Goal: Transaction & Acquisition: Book appointment/travel/reservation

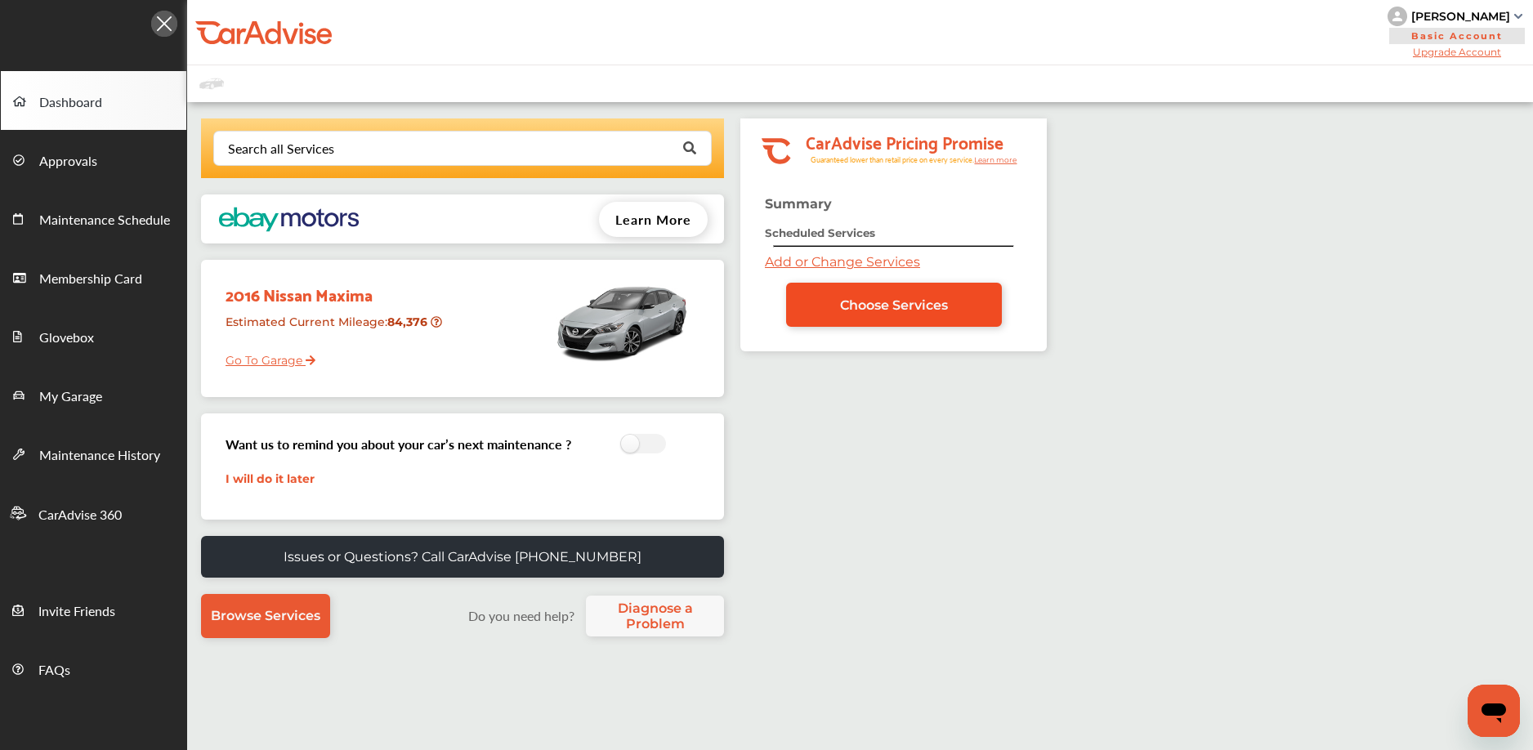
click at [813, 308] on link "Choose Services" at bounding box center [894, 305] width 216 height 44
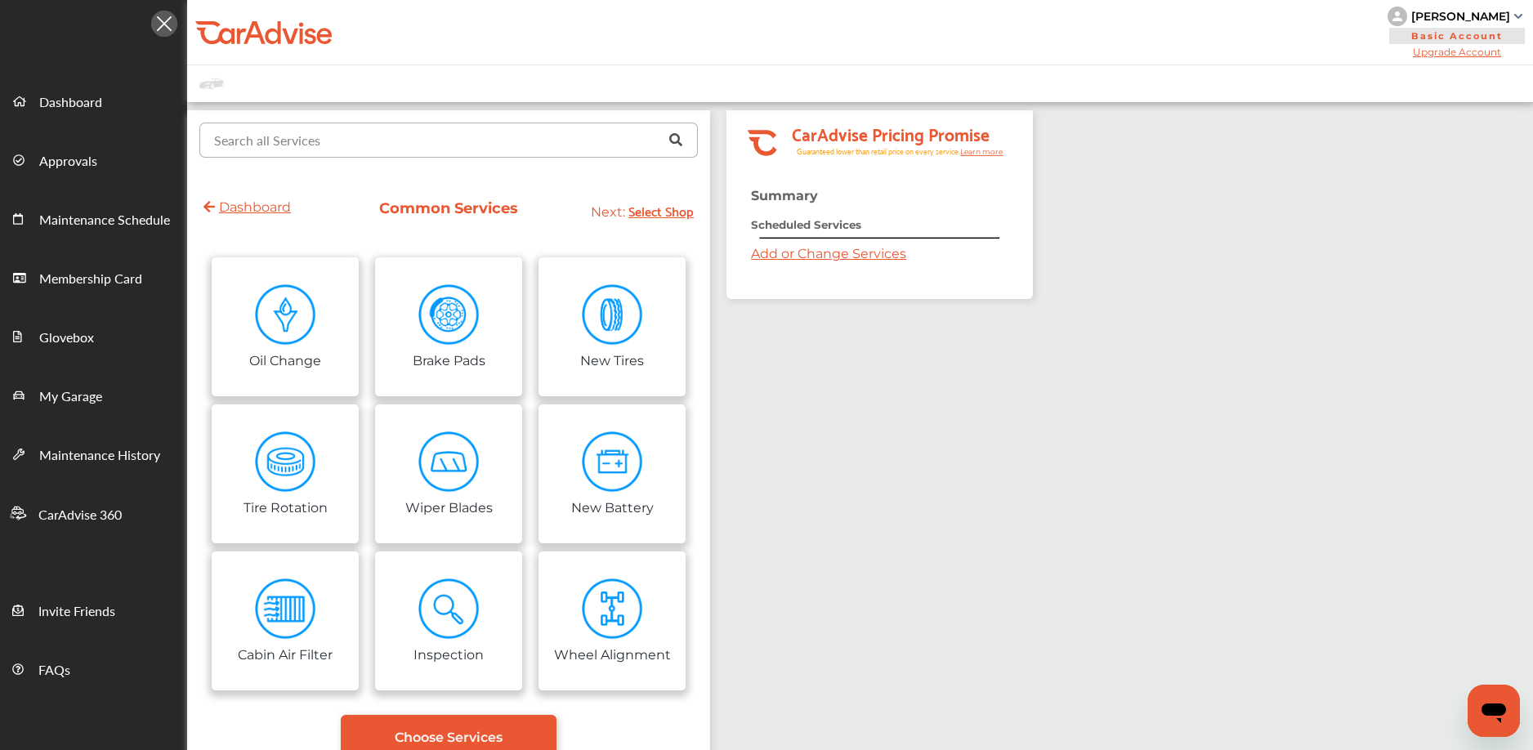
click at [458, 133] on input "text" at bounding box center [445, 139] width 488 height 32
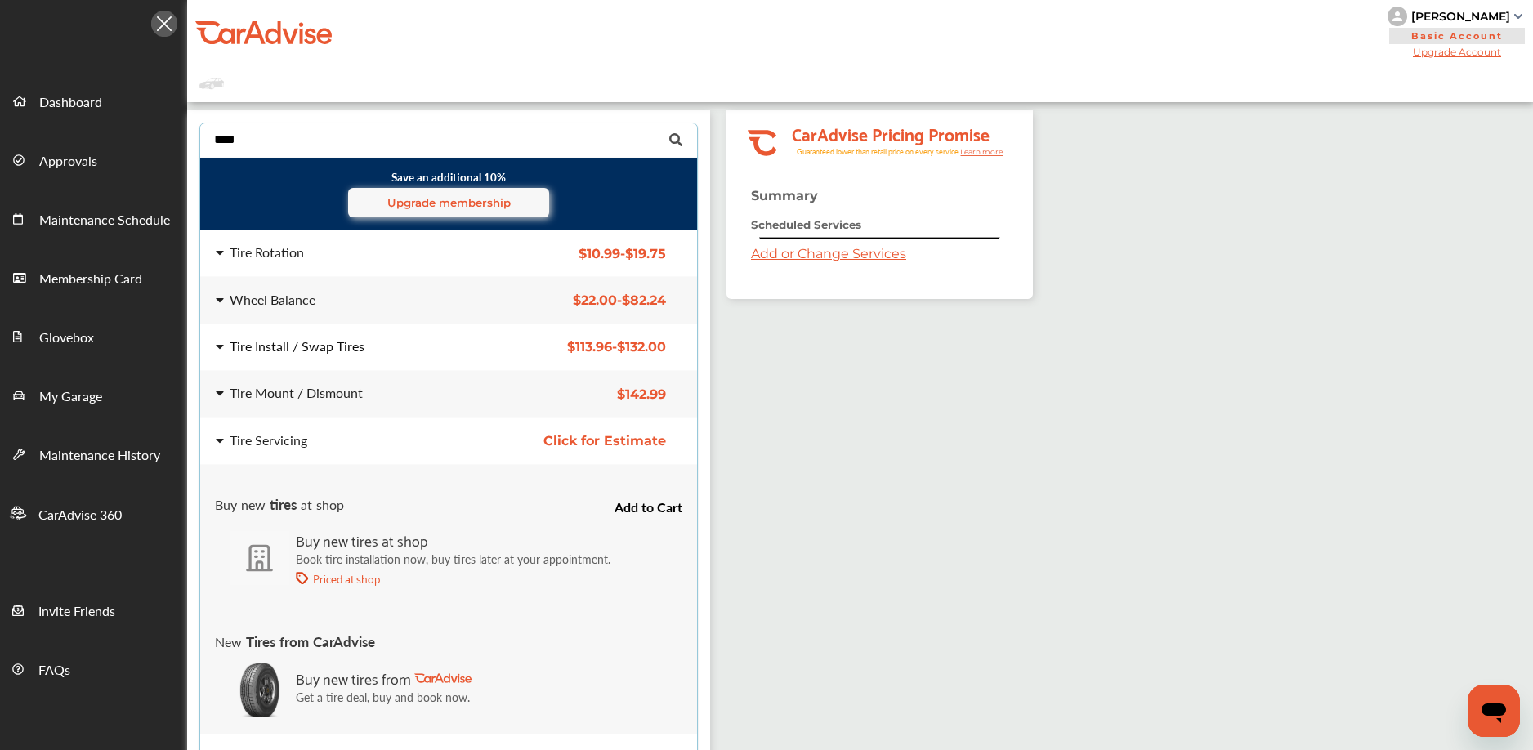
type input "****"
click at [295, 345] on div "Tire Install / Swap Tires" at bounding box center [297, 346] width 135 height 13
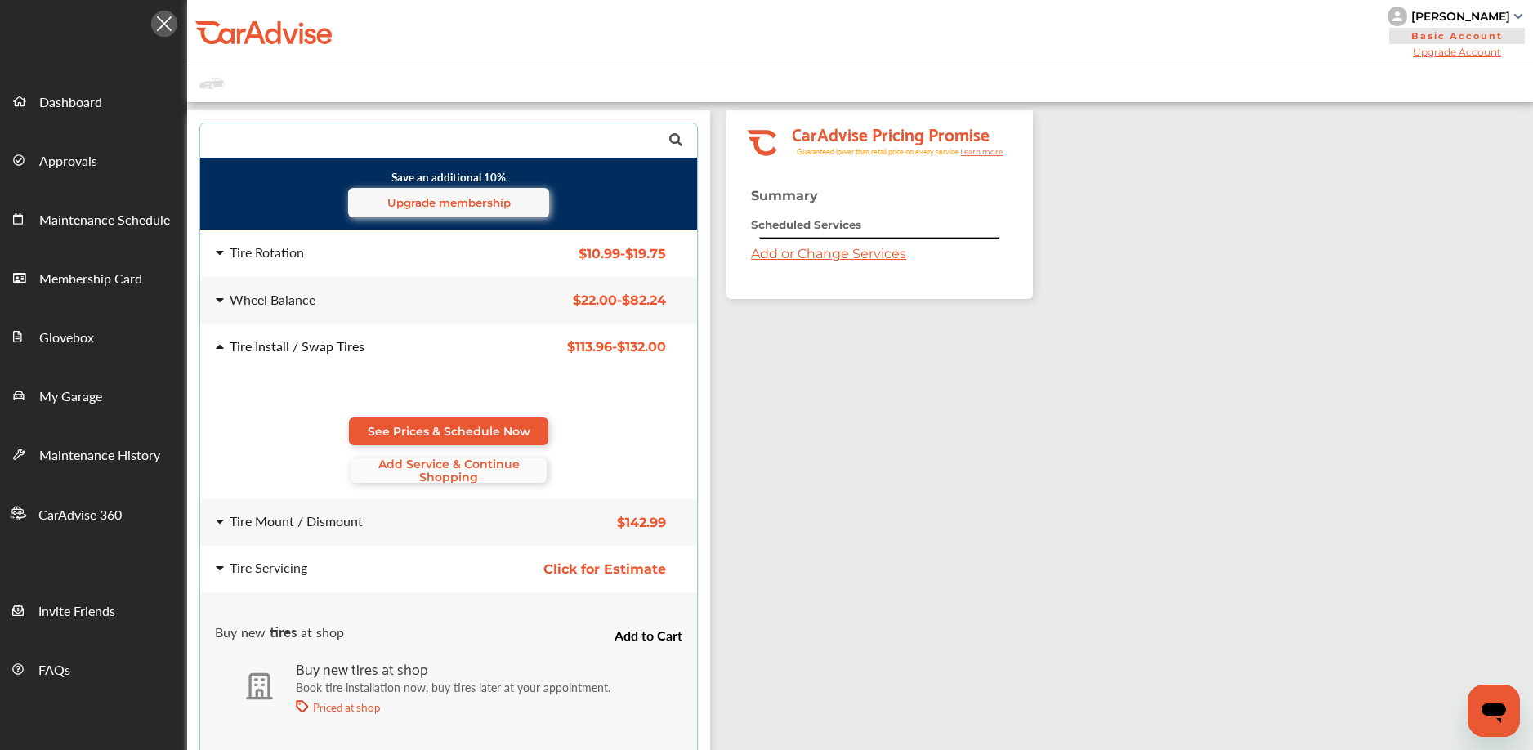
click at [398, 465] on span "Add Service & Continue Shopping" at bounding box center [449, 471] width 196 height 26
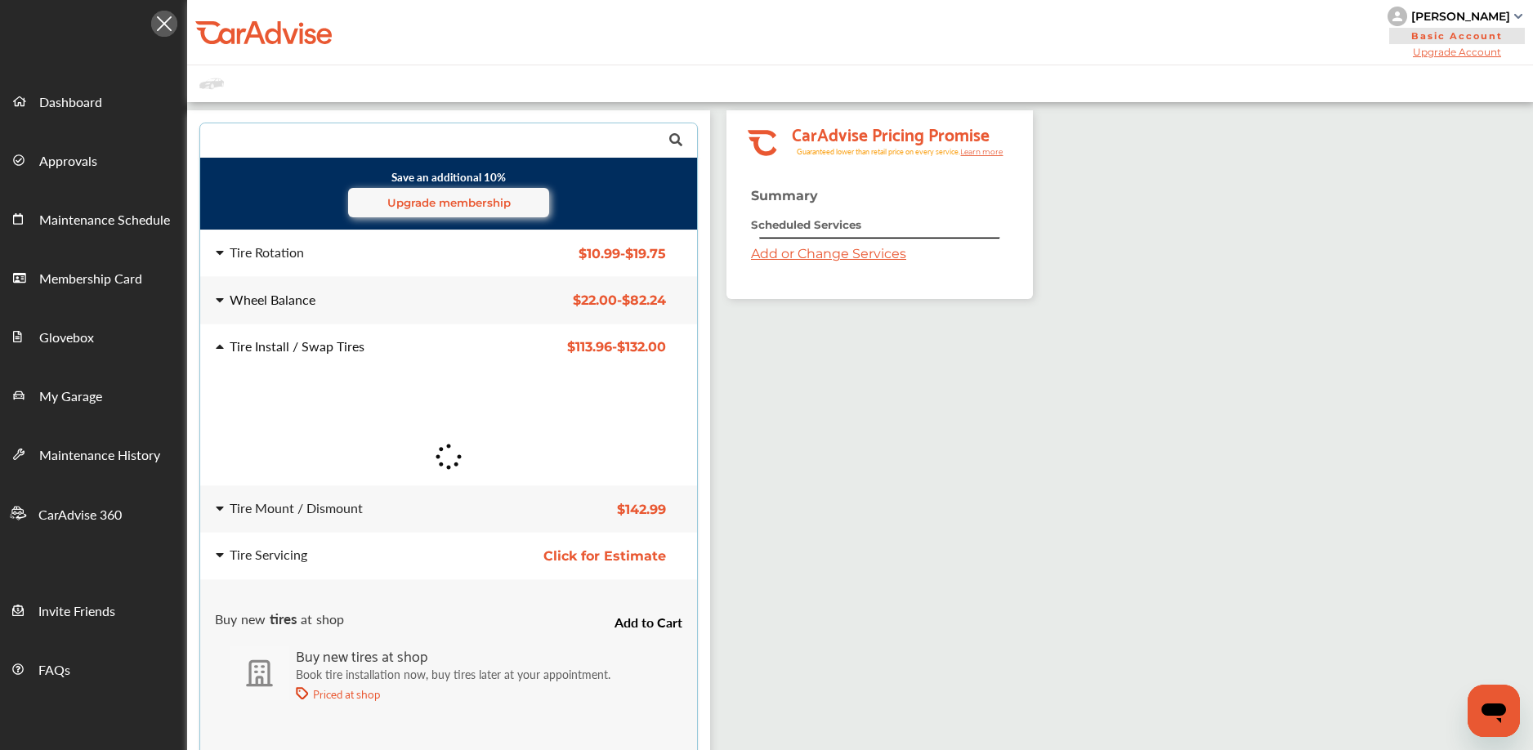
click at [284, 302] on div "Wheel Balance" at bounding box center [273, 299] width 86 height 13
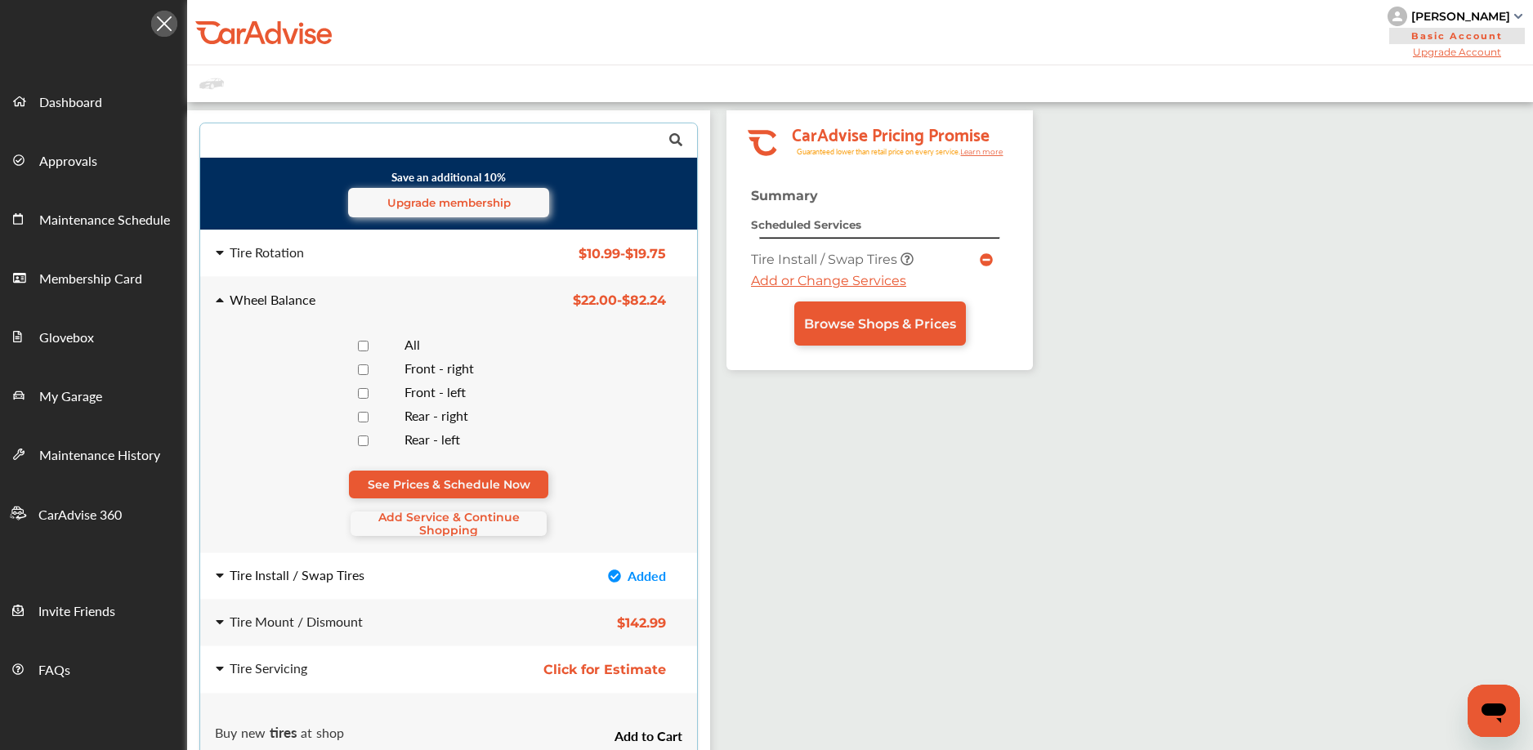
click at [467, 524] on span "Add Service & Continue Shopping" at bounding box center [449, 524] width 196 height 26
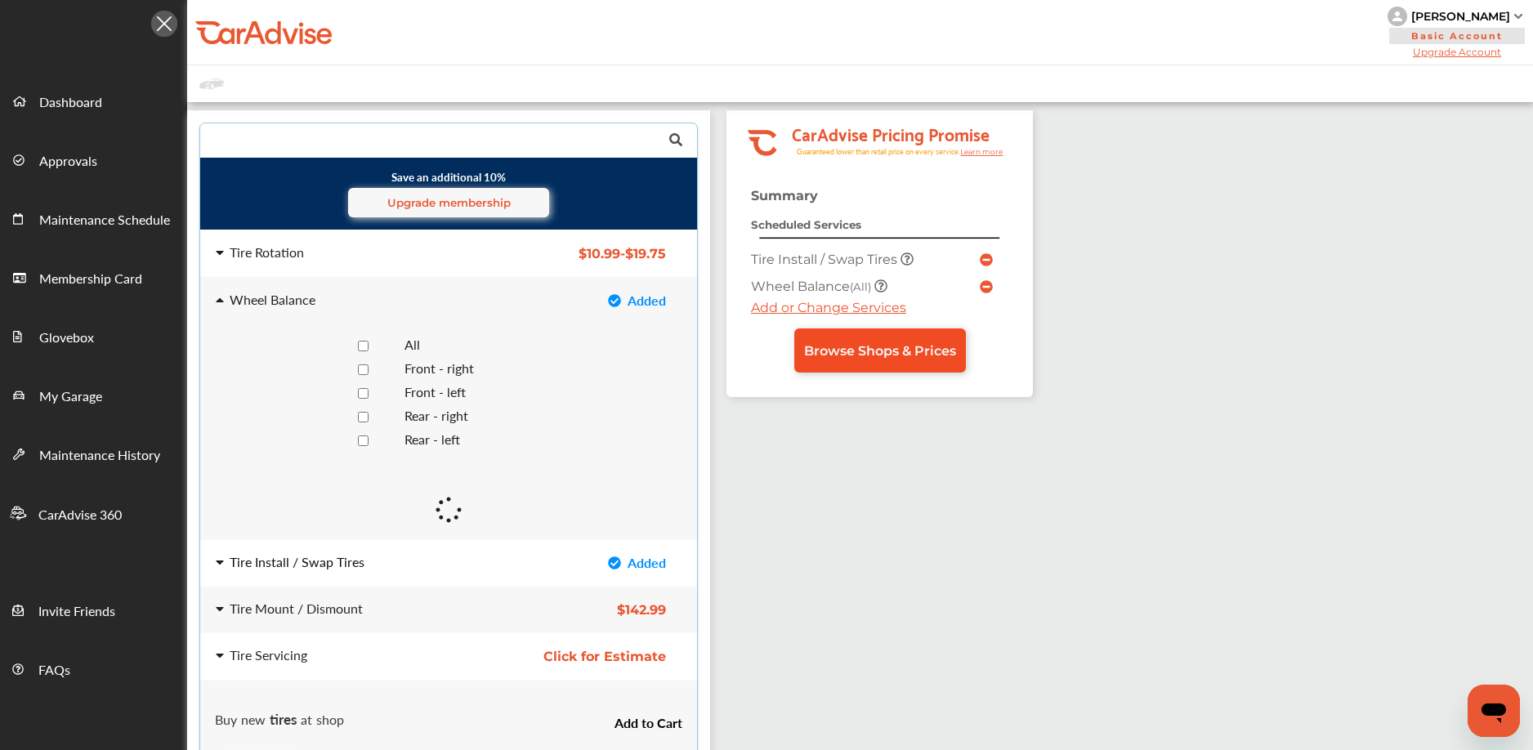
click at [814, 350] on span "Browse Shops & Prices" at bounding box center [880, 351] width 152 height 16
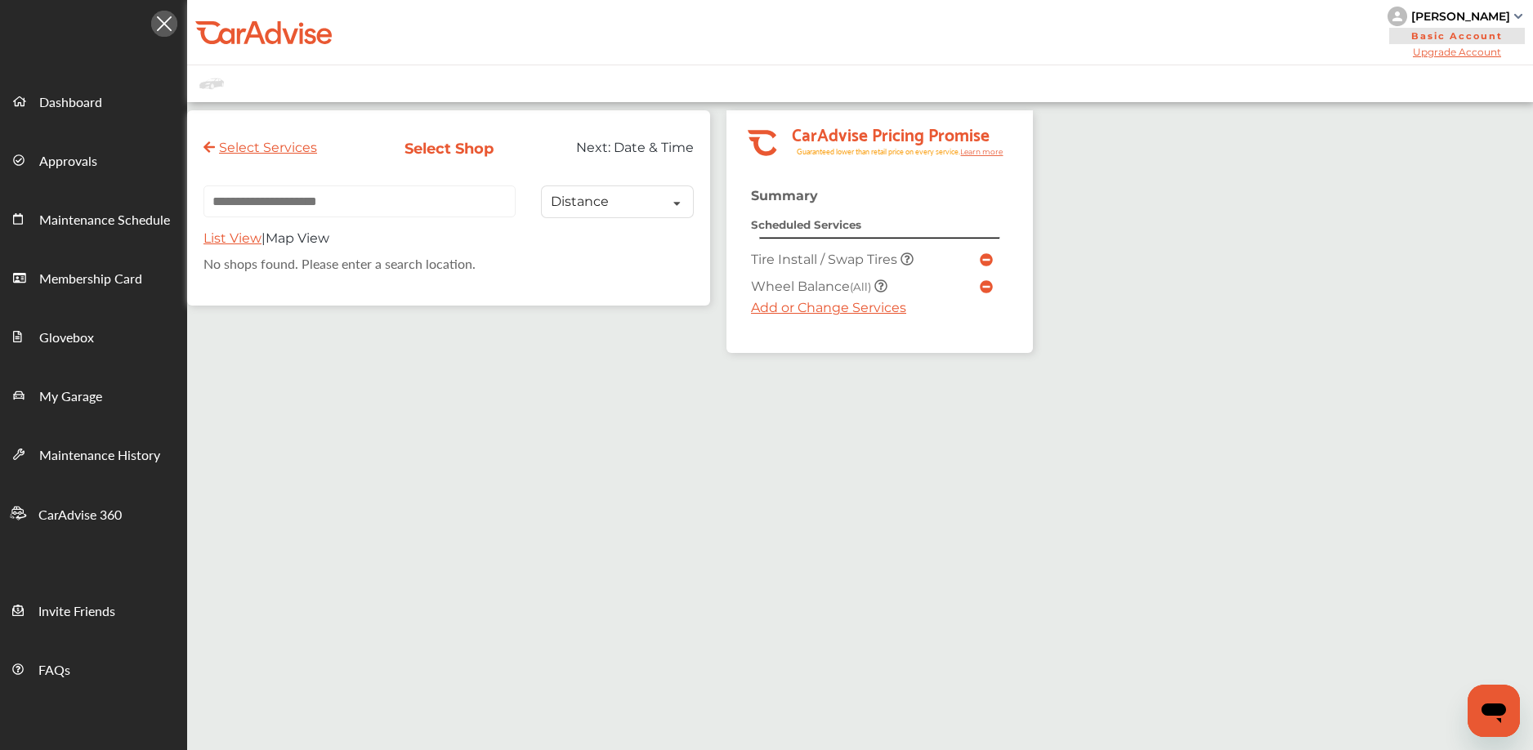
click at [318, 206] on input "text" at bounding box center [359, 202] width 312 height 32
paste input "*****"
type input "*****"
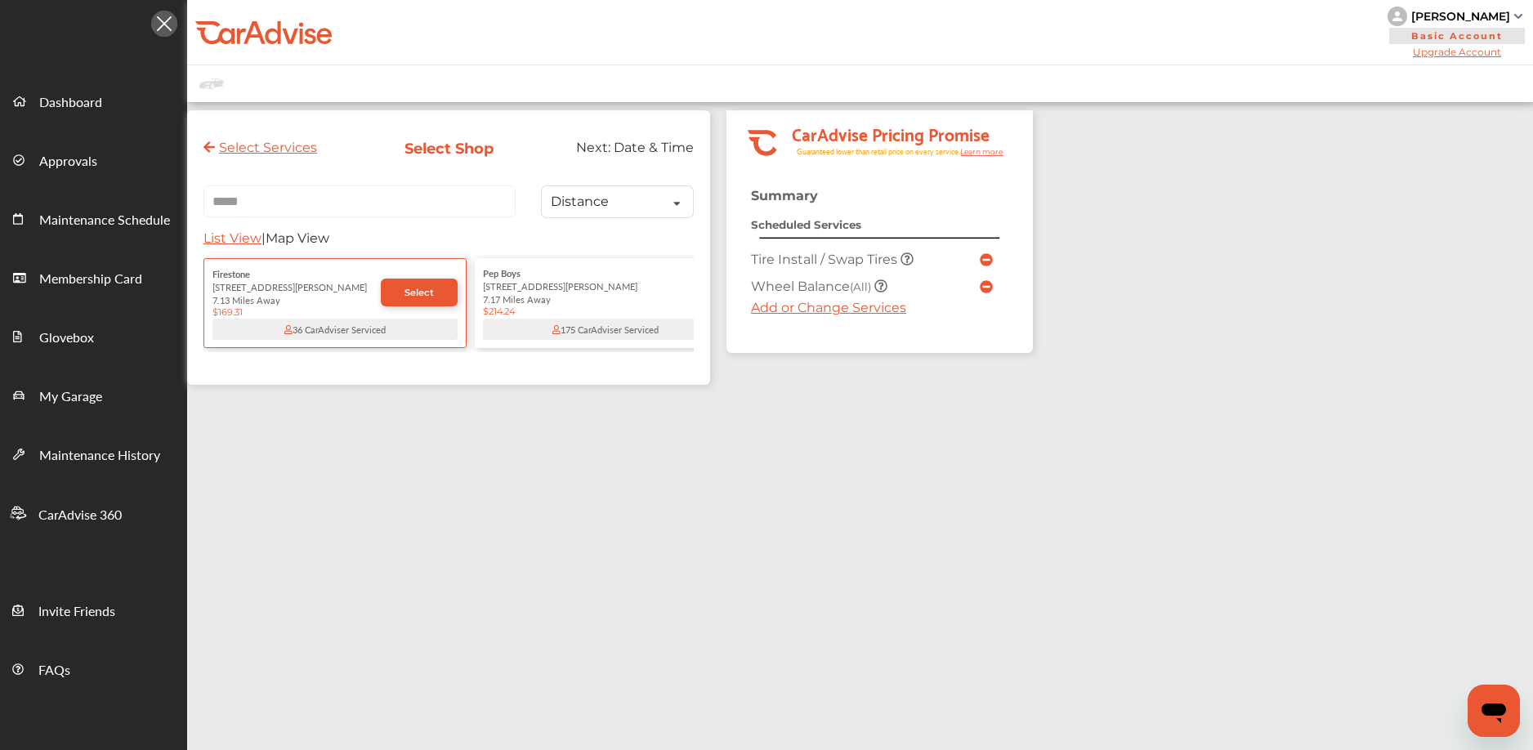
click at [542, 291] on div "4605 Planz Rd" at bounding box center [605, 285] width 245 height 13
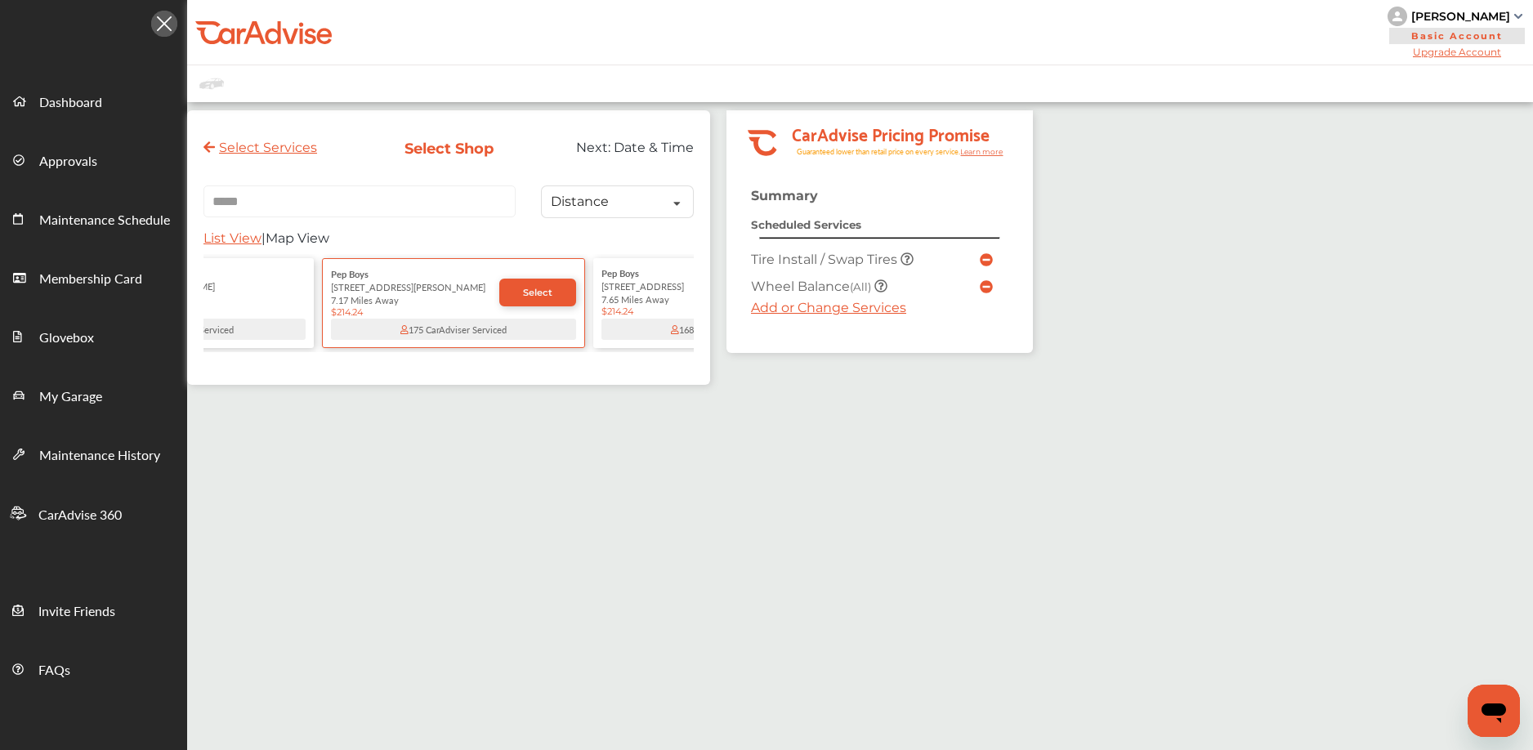
click at [615, 292] on div "6561 White Lane" at bounding box center [723, 285] width 245 height 13
click at [297, 291] on div "4605 Planz Rd" at bounding box center [182, 285] width 245 height 13
click at [297, 291] on div "3650 Stine Rd" at bounding box center [182, 285] width 245 height 13
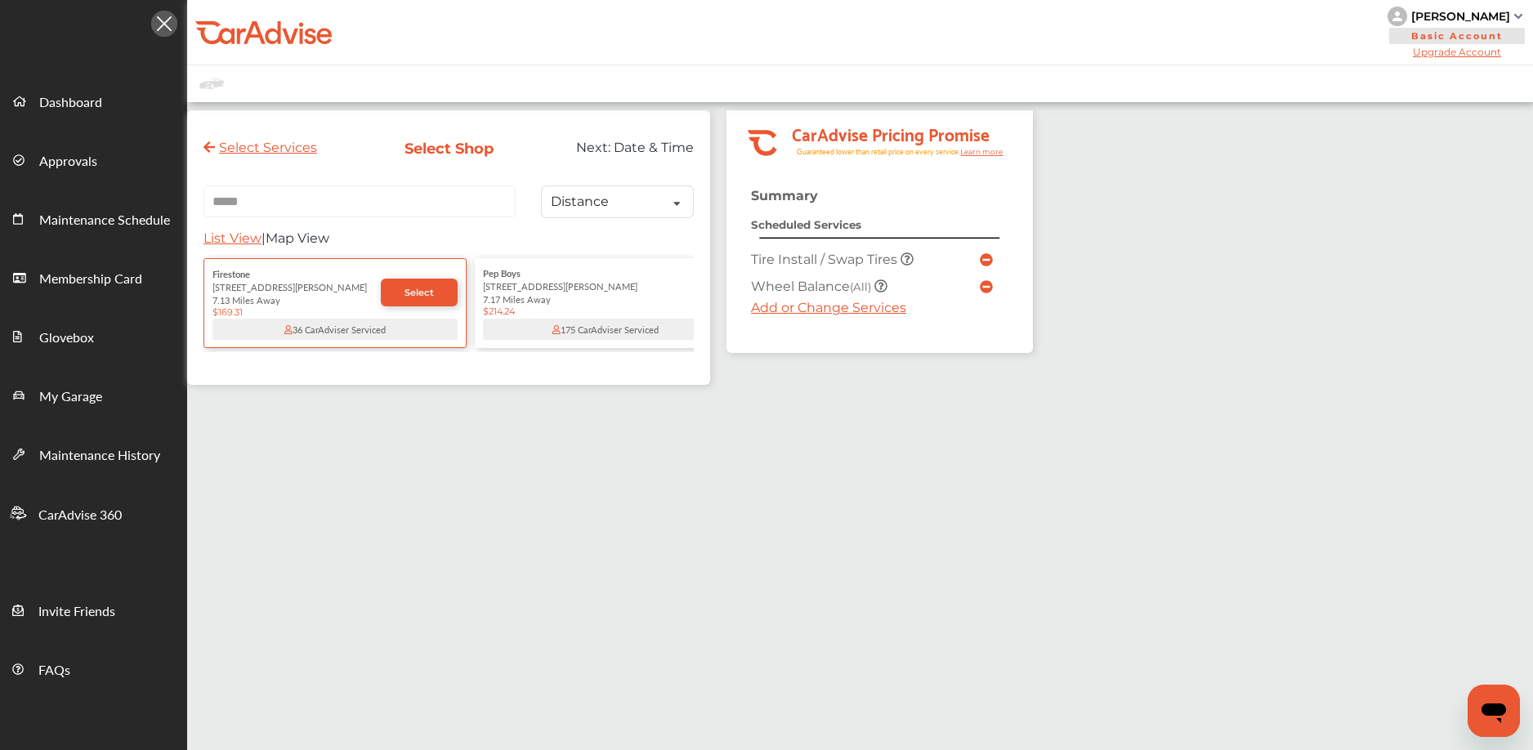
click at [217, 293] on div "3650 Stine Rd" at bounding box center [296, 286] width 168 height 13
copy div "3650 Stine Rd"
click at [559, 286] on div "4605 Planz Rd" at bounding box center [603, 285] width 245 height 13
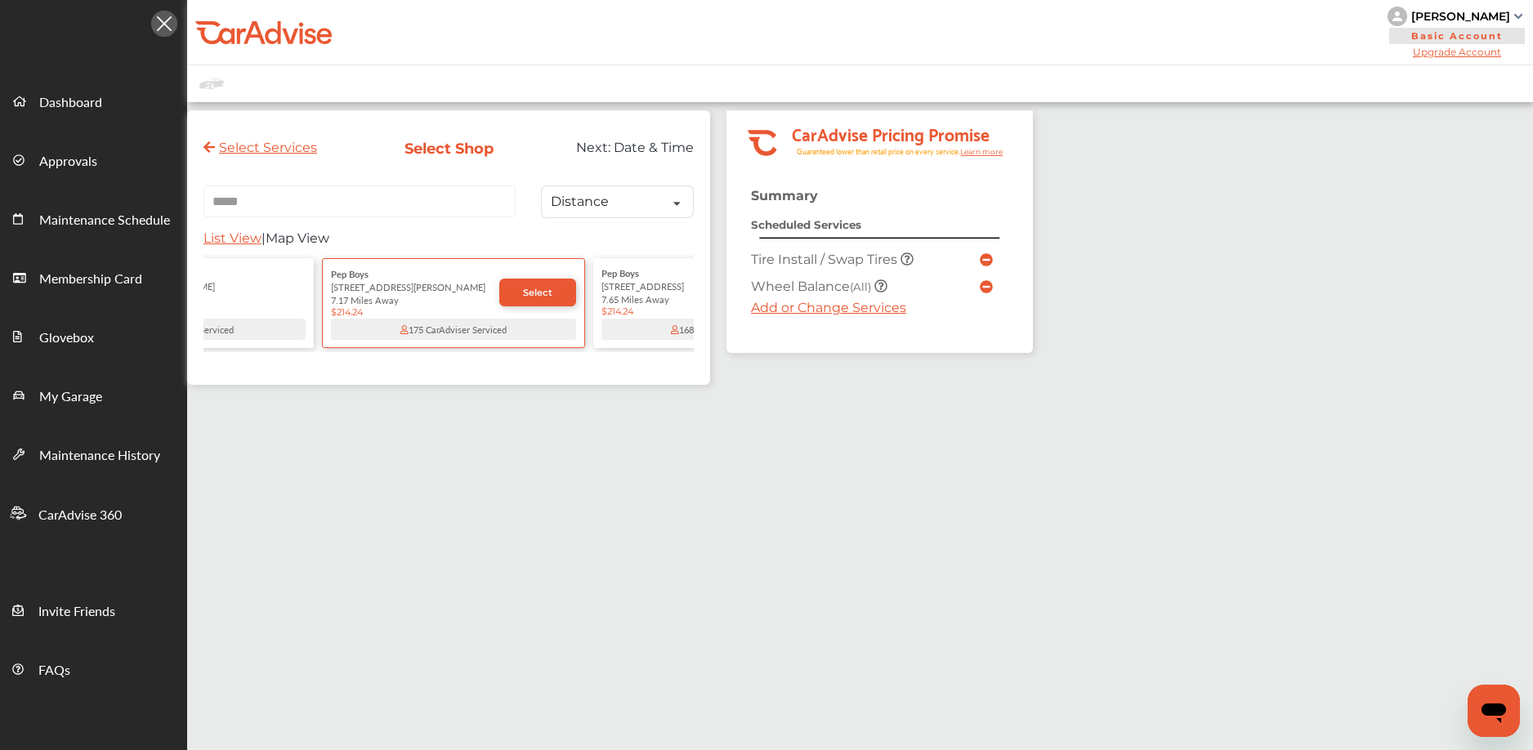
click at [607, 293] on div "6561 White Lane" at bounding box center [723, 285] width 245 height 13
copy div "6561 White Lane"
drag, startPoint x: 399, startPoint y: 290, endPoint x: 740, endPoint y: 16, distance: 438.3
click at [0, 0] on div "My Account Dashboard Approvals Maintenance Schedule Membership Card Glovebox My…" at bounding box center [766, 482] width 1533 height 965
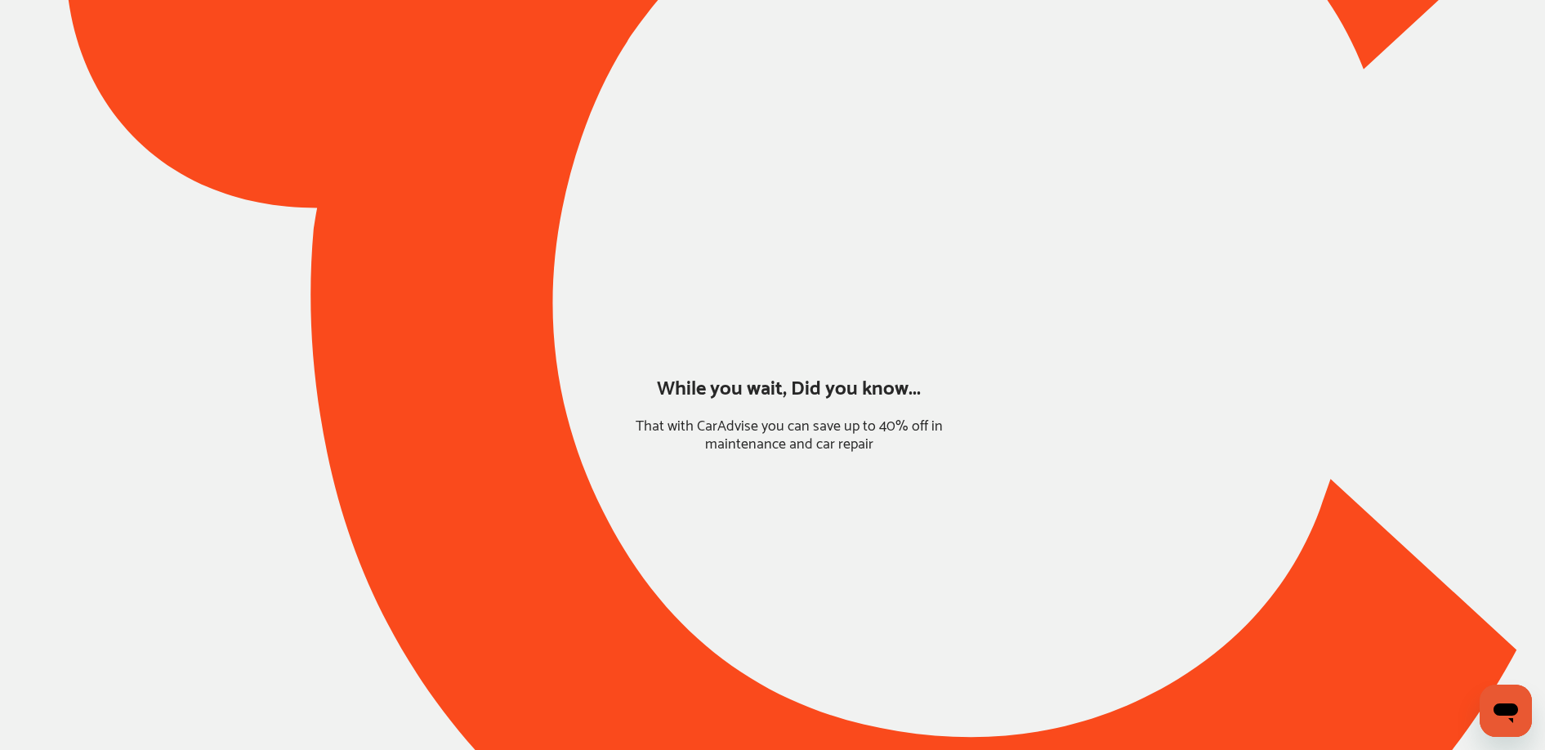
type input "*****"
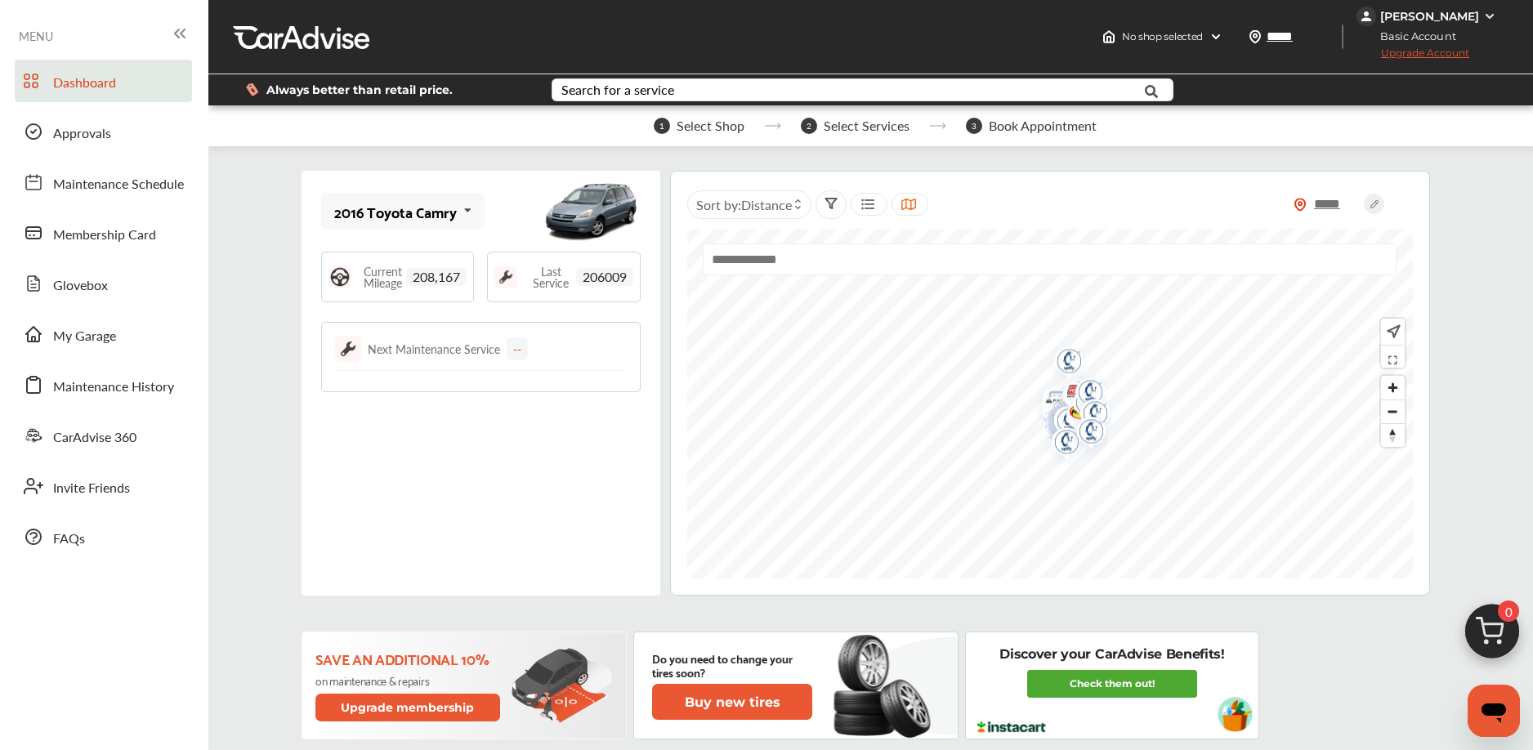
click at [1481, 623] on img at bounding box center [1492, 636] width 78 height 78
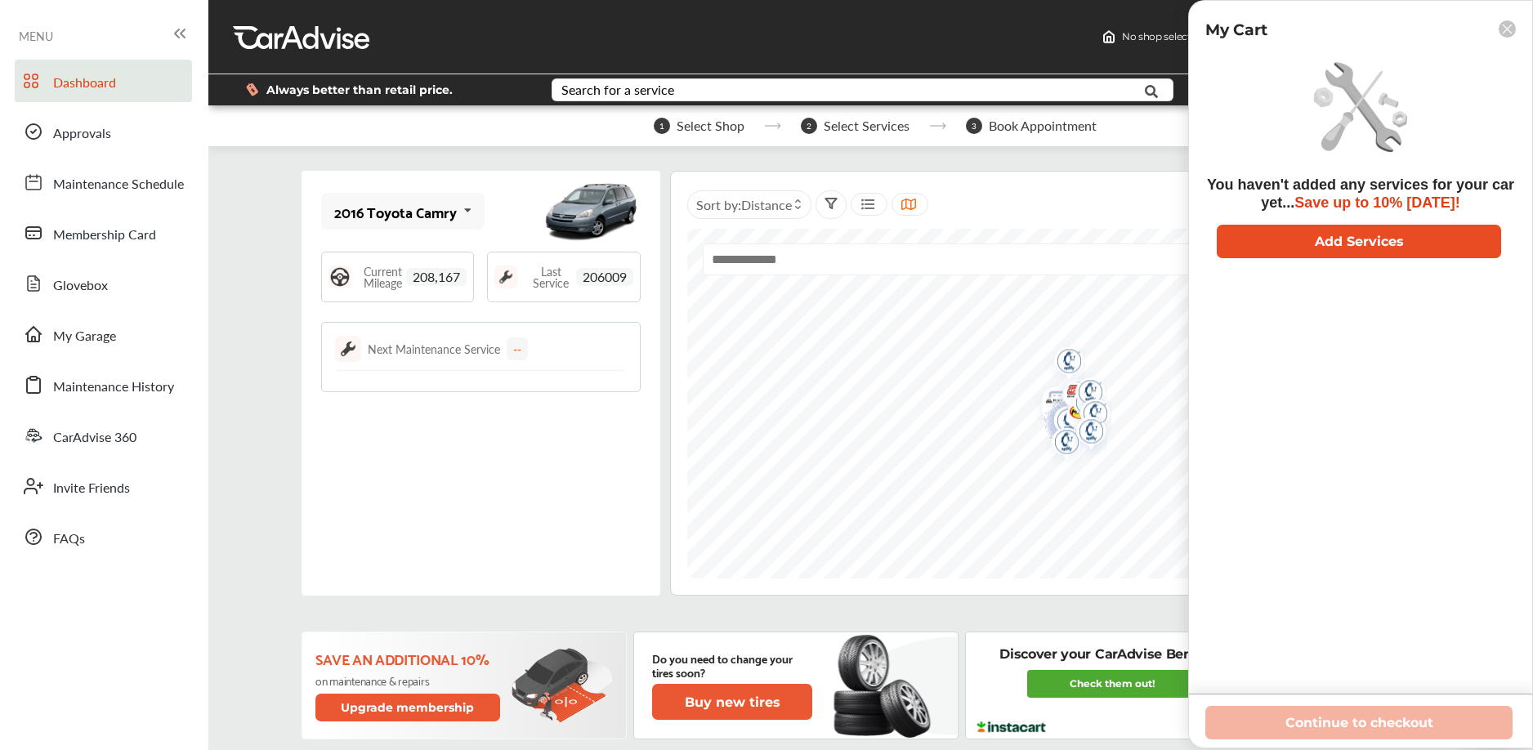
click at [1314, 245] on button "Add Services" at bounding box center [1359, 242] width 284 height 34
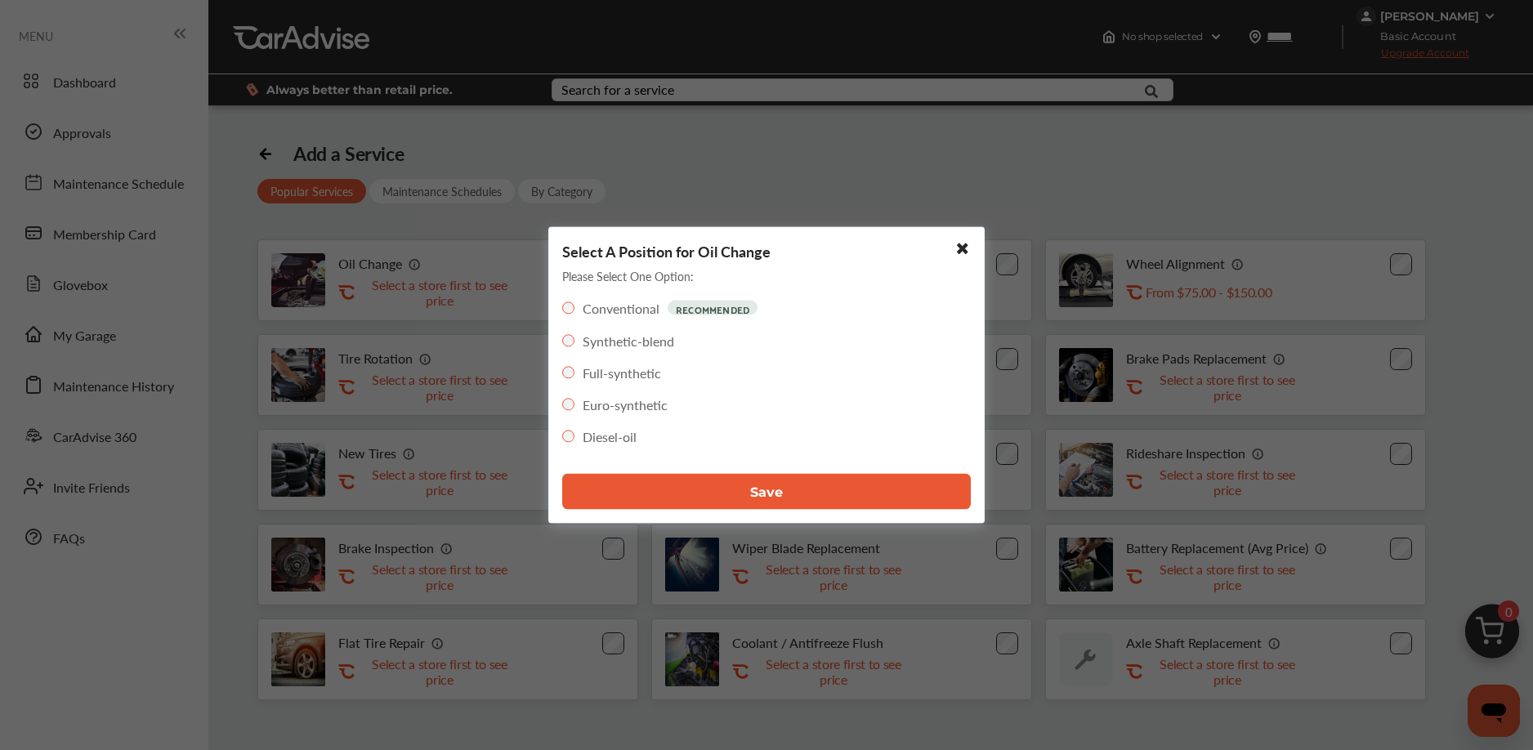
click at [668, 474] on button "Save" at bounding box center [766, 492] width 409 height 36
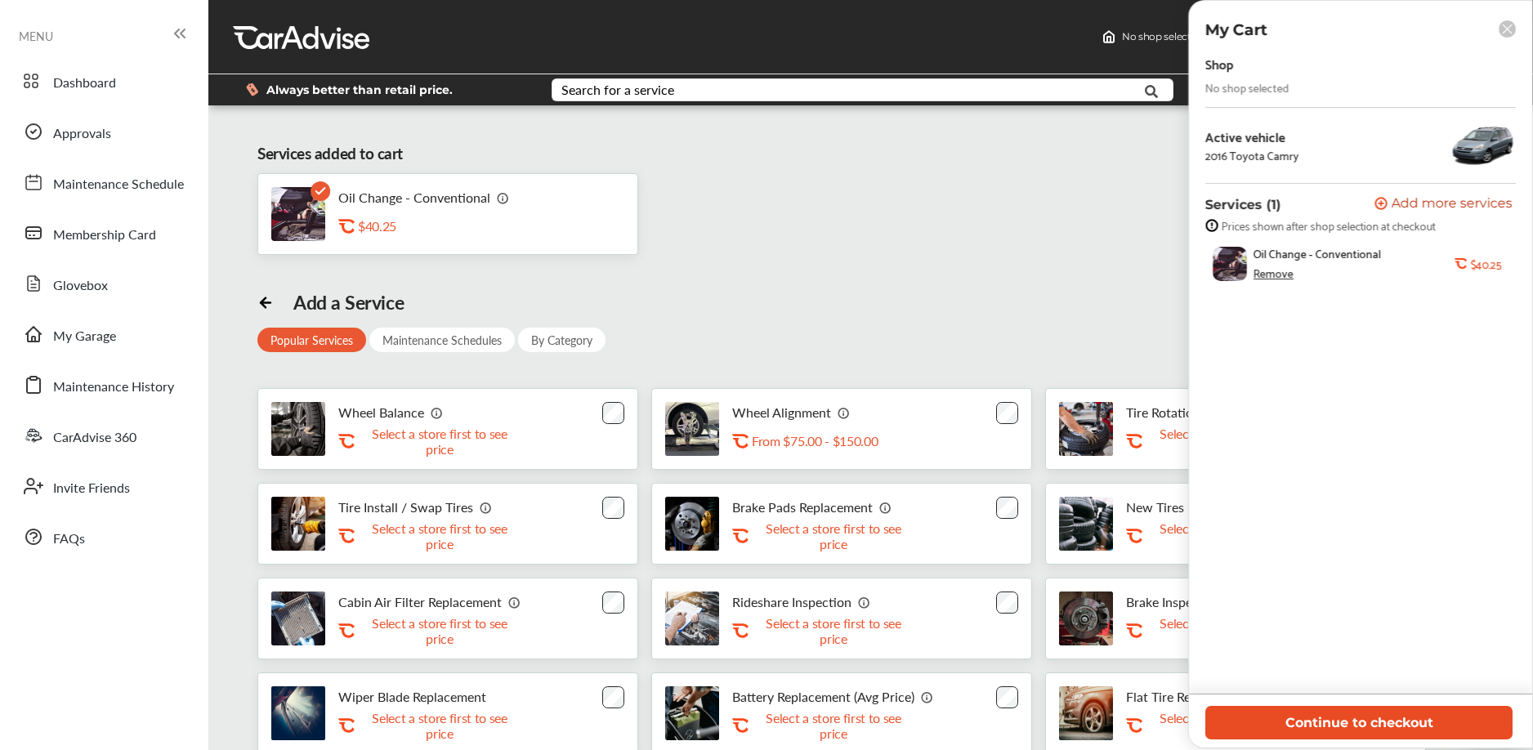
click at [1310, 726] on button "Continue to checkout" at bounding box center [1358, 723] width 307 height 34
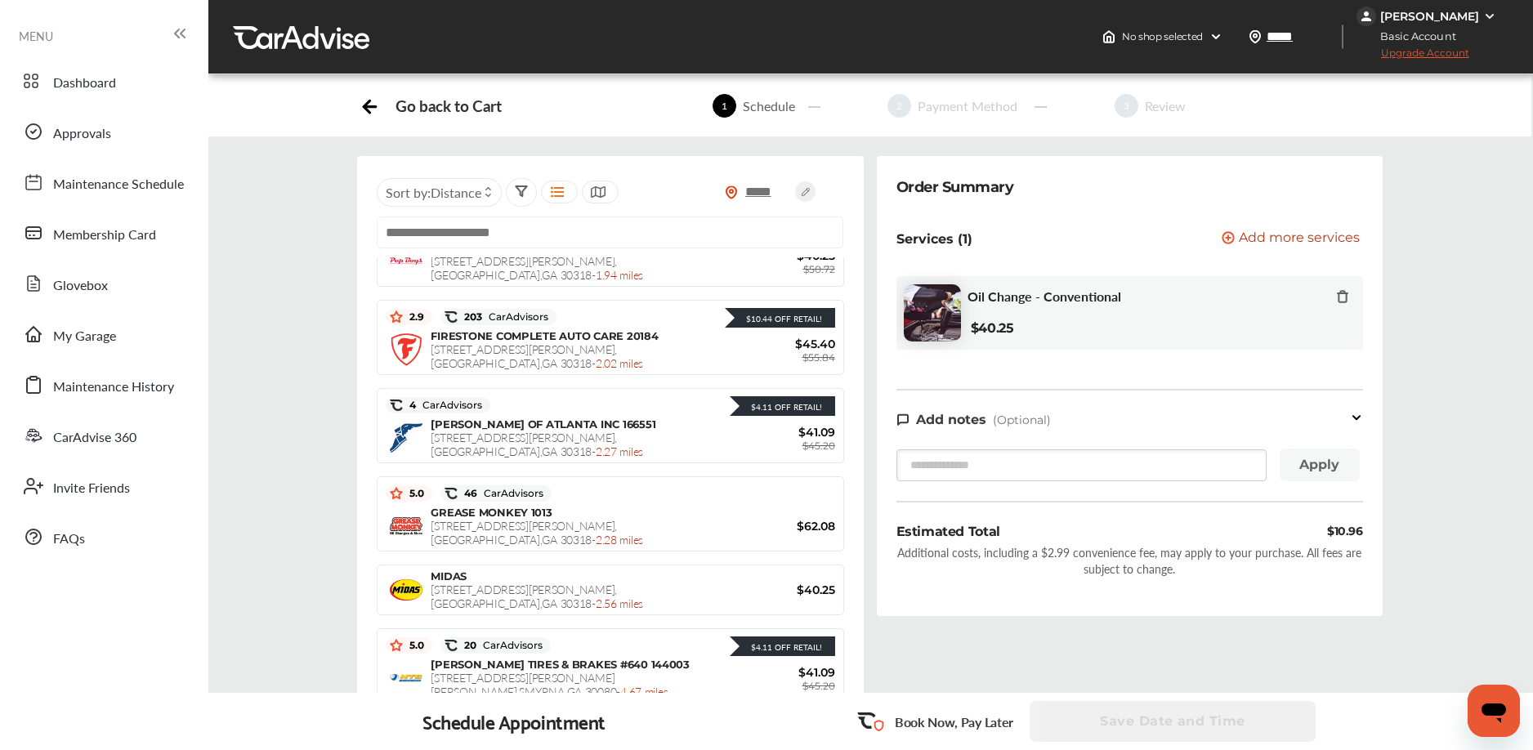
scroll to position [2, 0]
